Goal: Check status: Check status

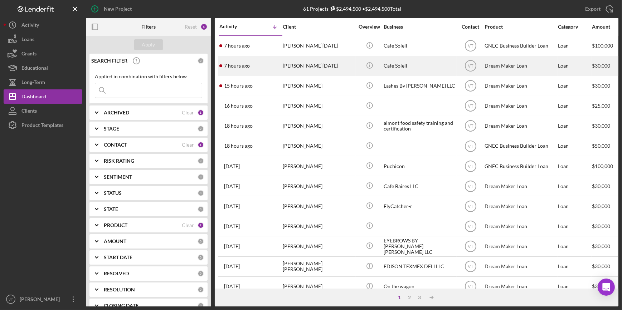
click at [326, 68] on div "[PERSON_NAME][DATE]" at bounding box center [319, 66] width 72 height 19
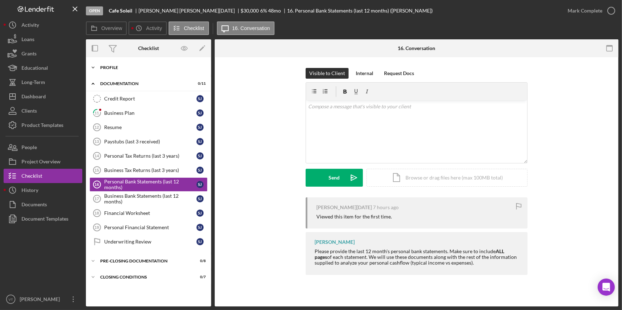
click at [91, 65] on icon "Icon/Expander" at bounding box center [93, 67] width 14 height 14
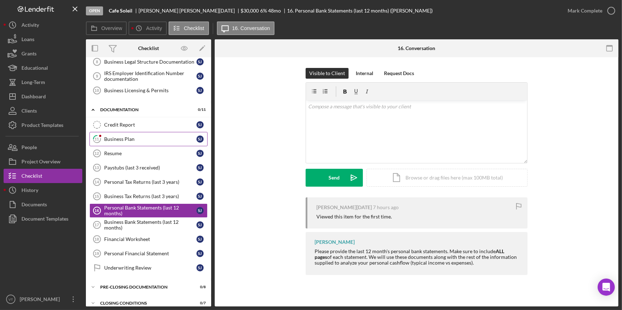
scroll to position [127, 0]
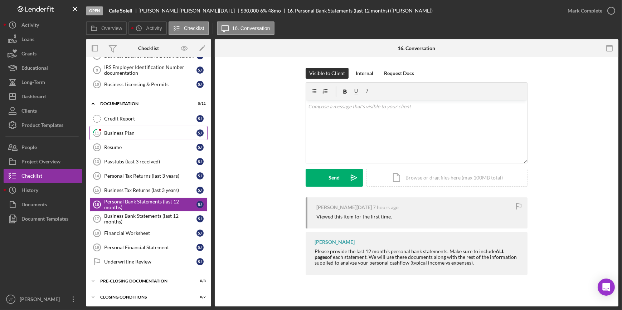
click at [106, 127] on link "11 Business Plan [PERSON_NAME]" at bounding box center [148, 133] width 118 height 14
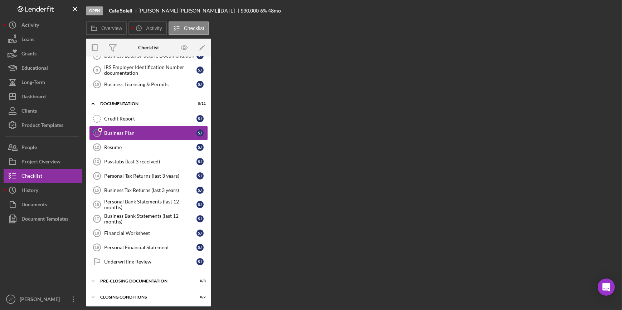
scroll to position [127, 0]
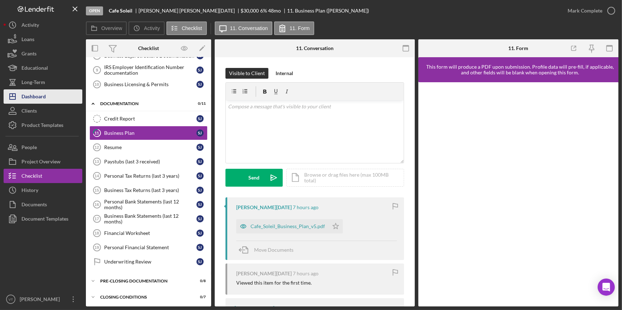
click at [52, 93] on button "Icon/Dashboard Dashboard" at bounding box center [43, 96] width 79 height 14
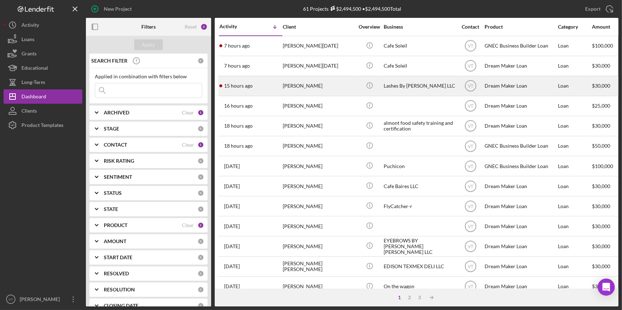
click at [249, 91] on div "15 hours ago [PERSON_NAME]" at bounding box center [250, 86] width 63 height 19
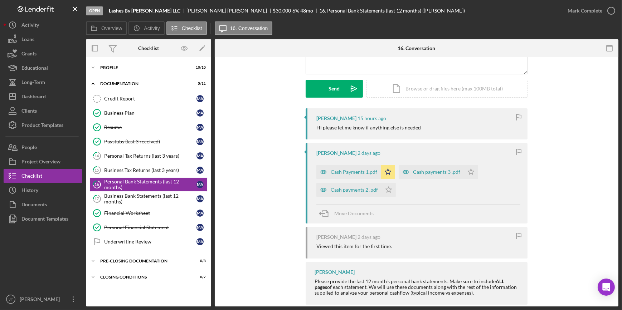
scroll to position [101, 0]
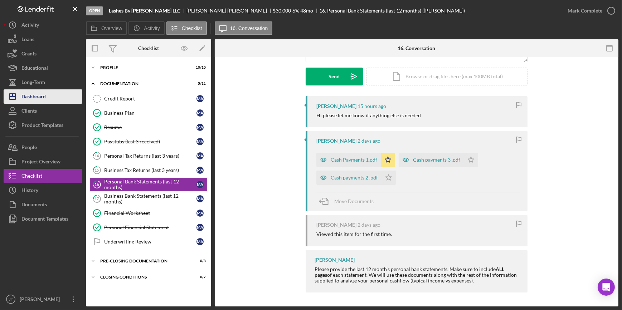
click at [67, 97] on button "Icon/Dashboard Dashboard" at bounding box center [43, 96] width 79 height 14
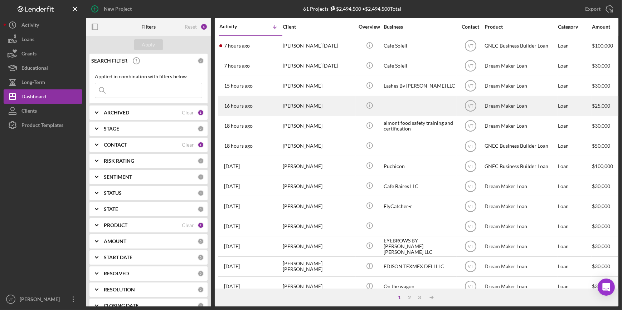
click at [305, 108] on div "[PERSON_NAME]" at bounding box center [319, 106] width 72 height 19
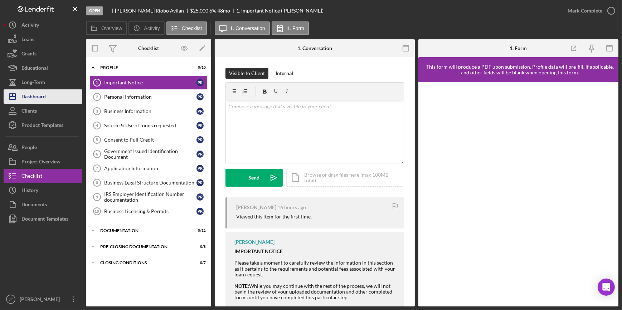
click at [78, 100] on button "Icon/Dashboard Dashboard" at bounding box center [43, 96] width 79 height 14
